Goal: Information Seeking & Learning: Learn about a topic

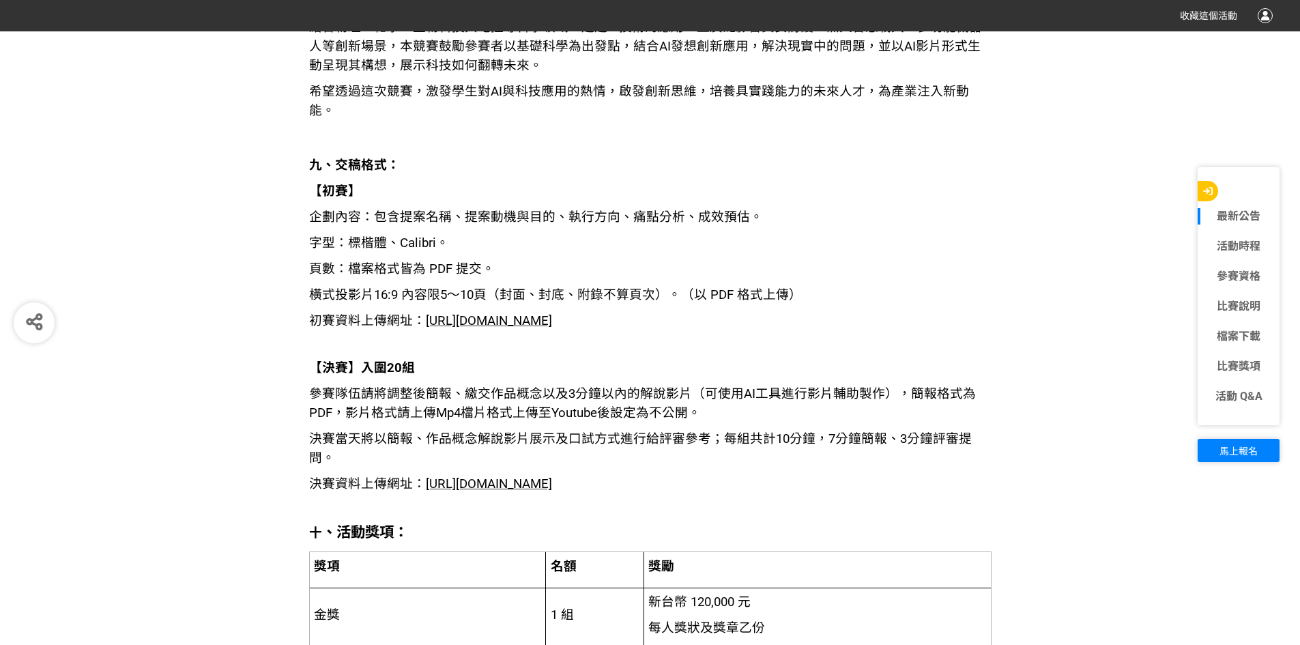
scroll to position [2525, 0]
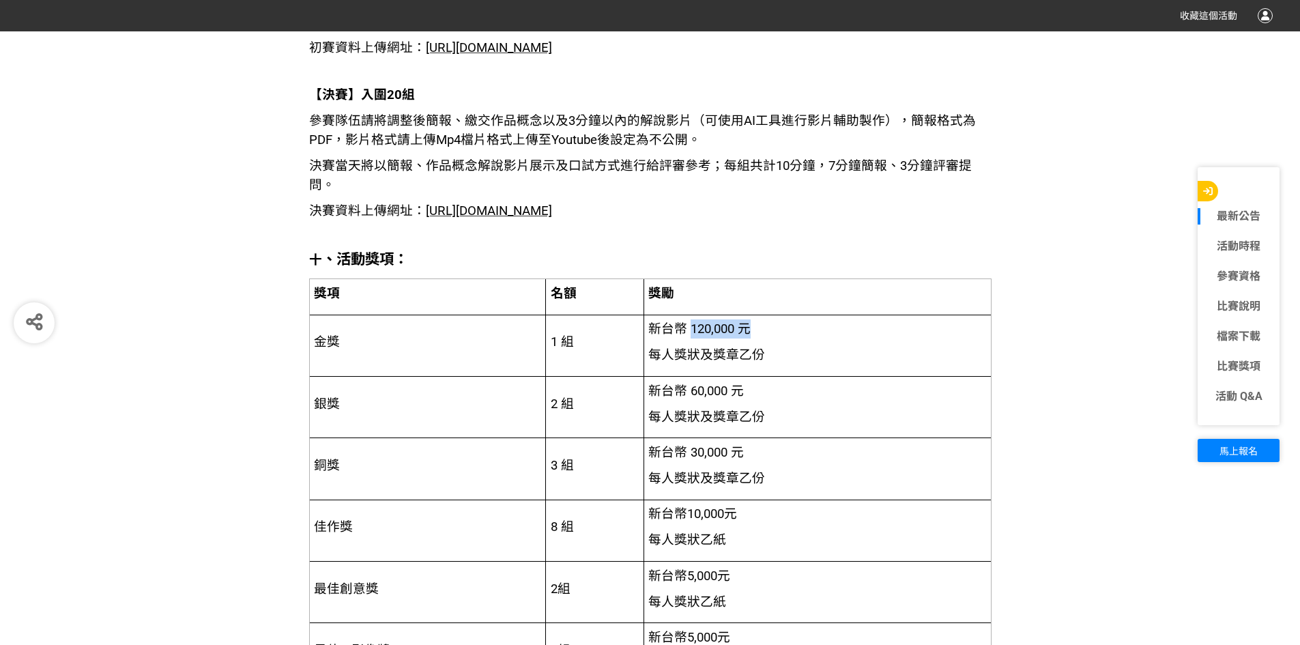
drag, startPoint x: 690, startPoint y: 326, endPoint x: 835, endPoint y: 345, distance: 145.9
click at [833, 345] on td "新台幣 120,000 元 每人獎狀及獎章乙份" at bounding box center [816, 345] width 347 height 61
click at [835, 347] on p "每人獎狀及獎章乙份" at bounding box center [816, 354] width 337 height 19
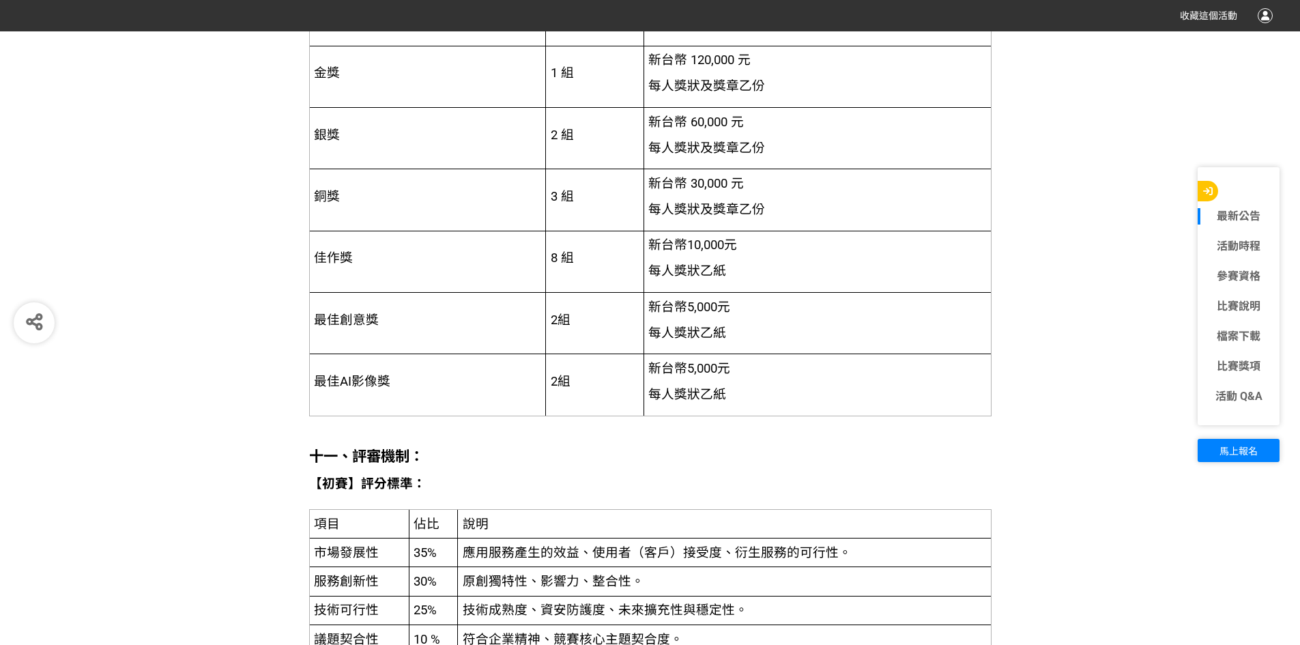
scroll to position [2798, 0]
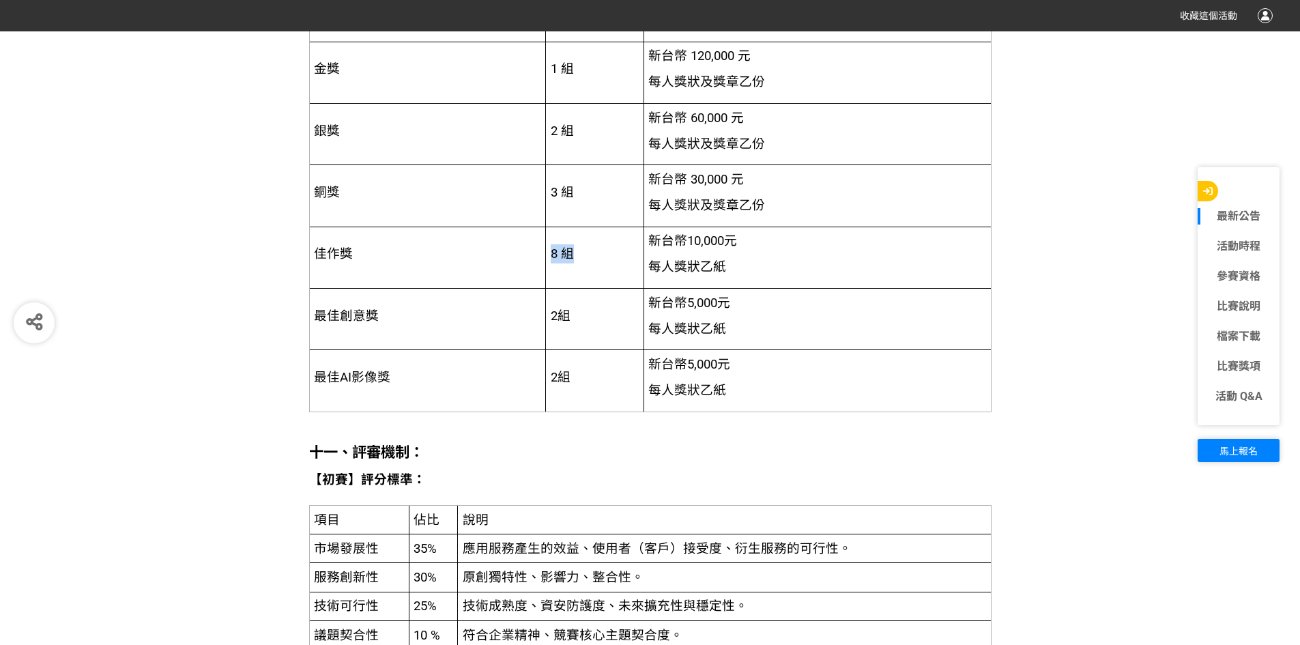
drag, startPoint x: 549, startPoint y: 257, endPoint x: 792, endPoint y: 266, distance: 243.1
click at [722, 264] on tr "佳作獎 8 組 新台幣 10,000 元 每人獎狀乙紙" at bounding box center [650, 257] width 682 height 61
click at [805, 270] on p "每人獎狀乙紙" at bounding box center [816, 266] width 337 height 19
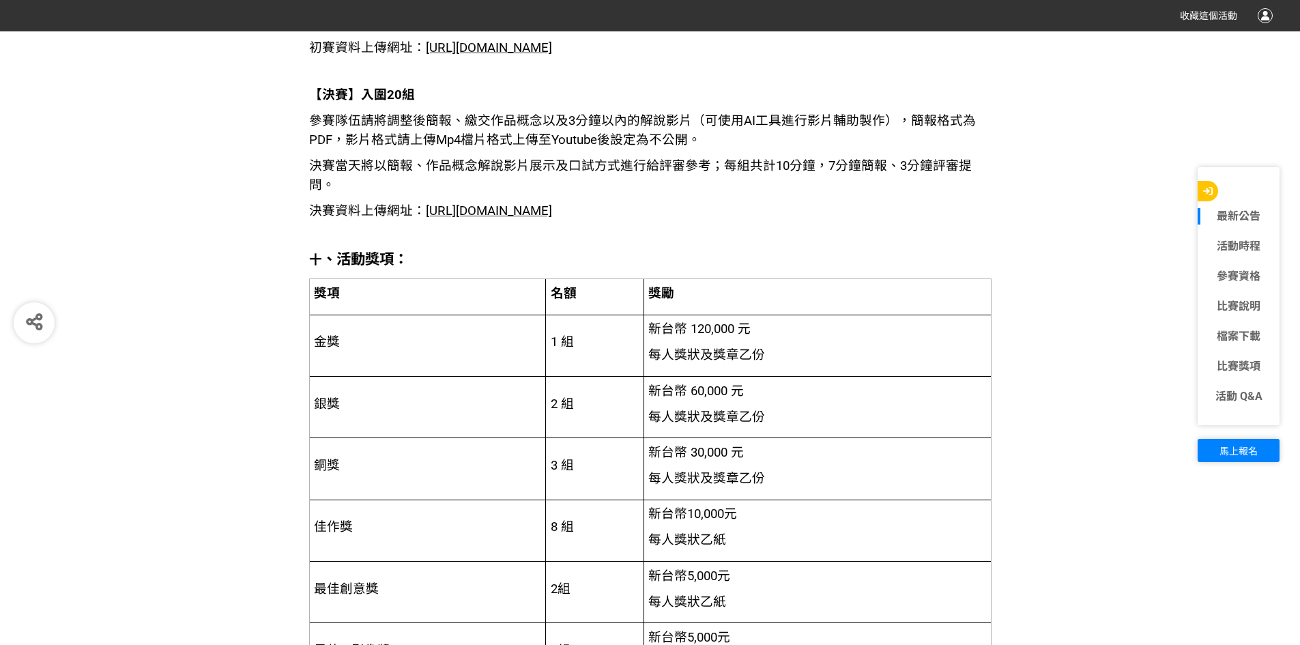
scroll to position [2388, 0]
